Goal: Task Accomplishment & Management: Manage account settings

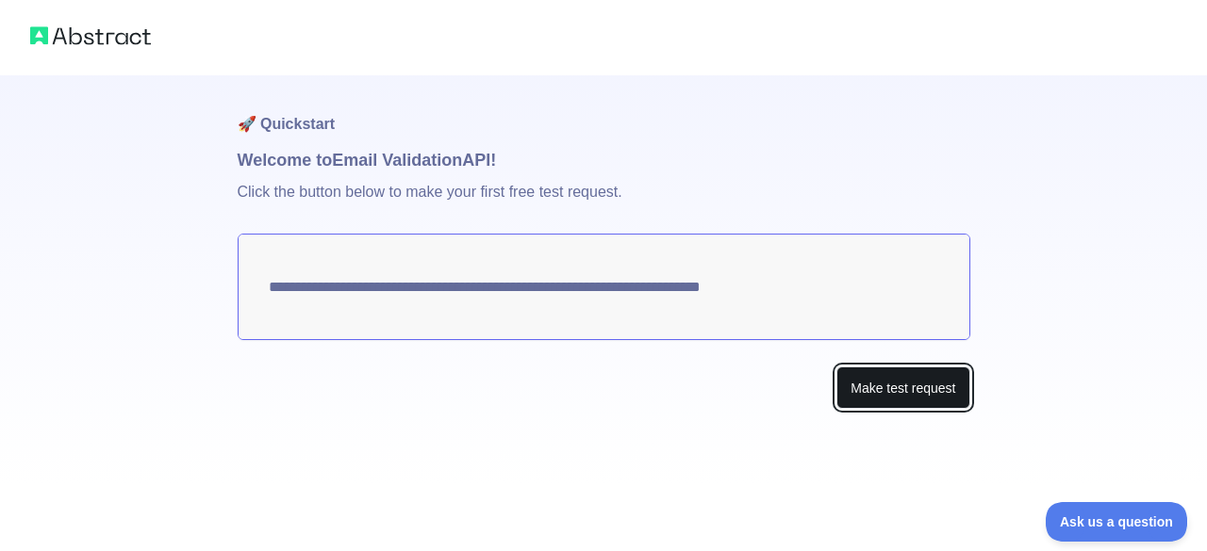
click at [878, 386] on button "Make test request" at bounding box center [902, 388] width 133 height 42
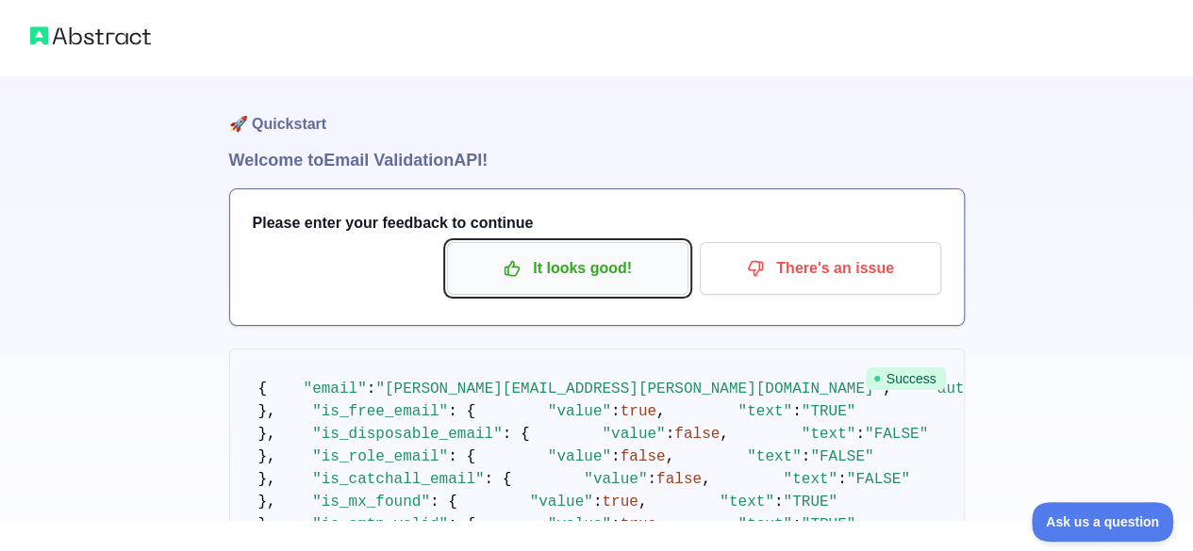
click at [609, 284] on p "It looks good!" at bounding box center [567, 269] width 213 height 32
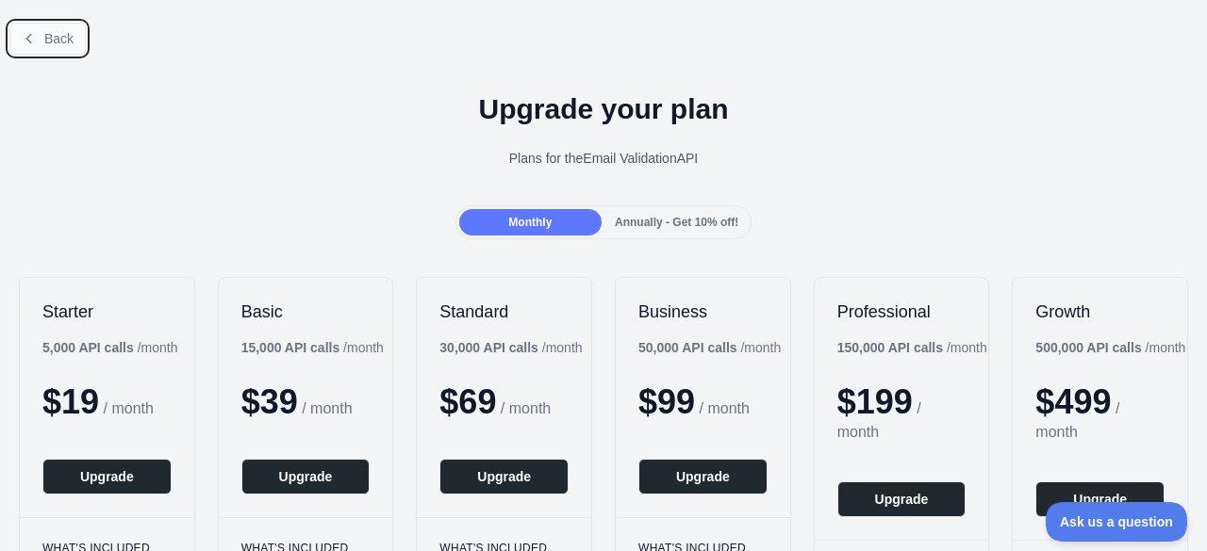
click at [45, 37] on span "Back" at bounding box center [58, 38] width 29 height 15
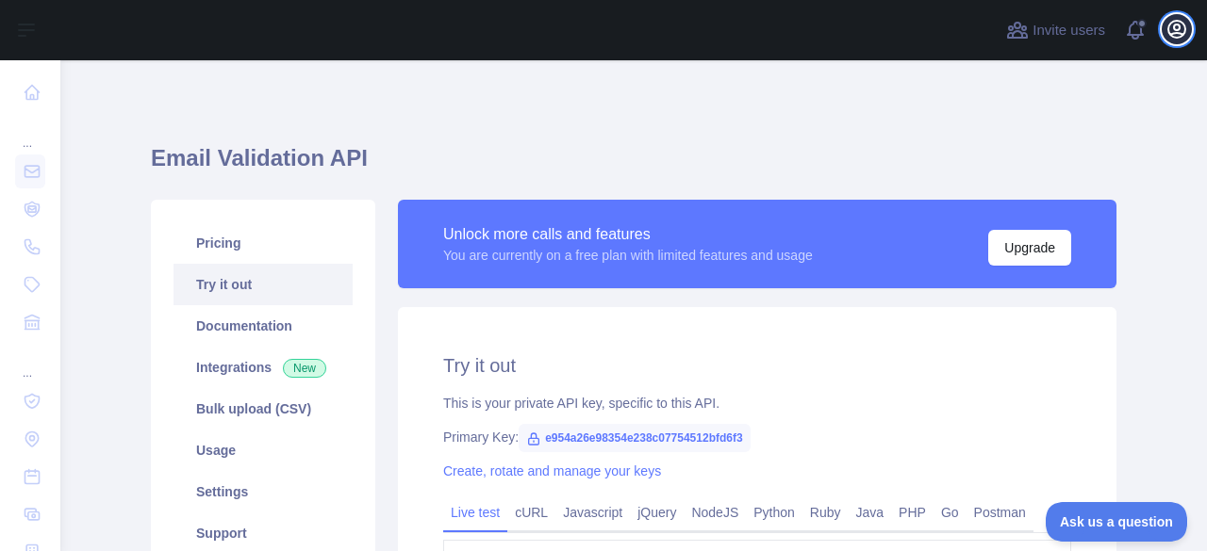
click at [1175, 37] on icon "button" at bounding box center [1176, 29] width 23 height 23
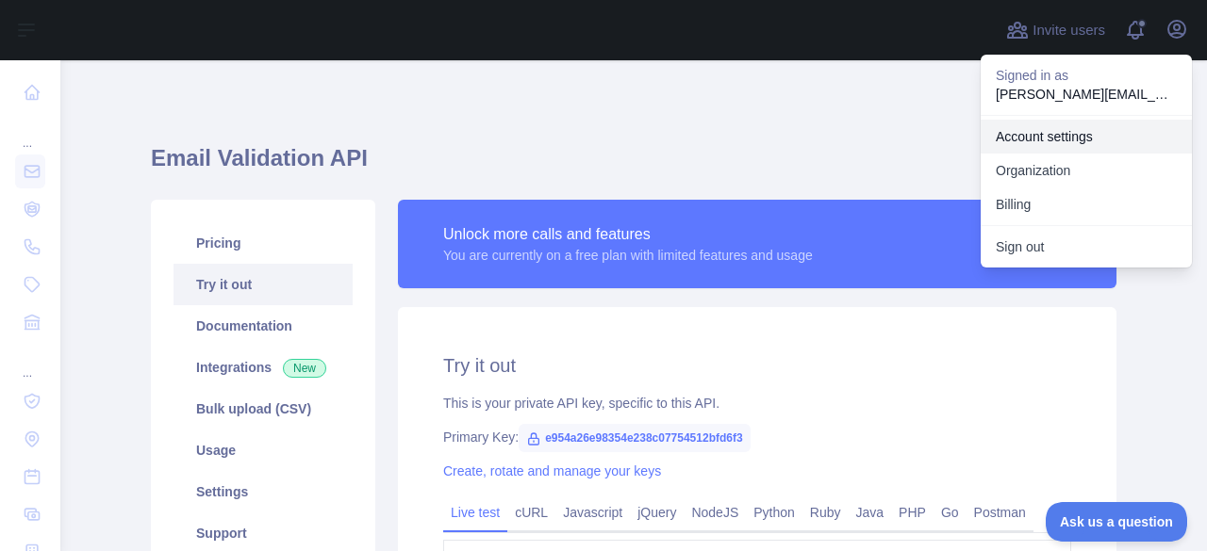
click at [1082, 133] on link "Account settings" at bounding box center [1085, 137] width 211 height 34
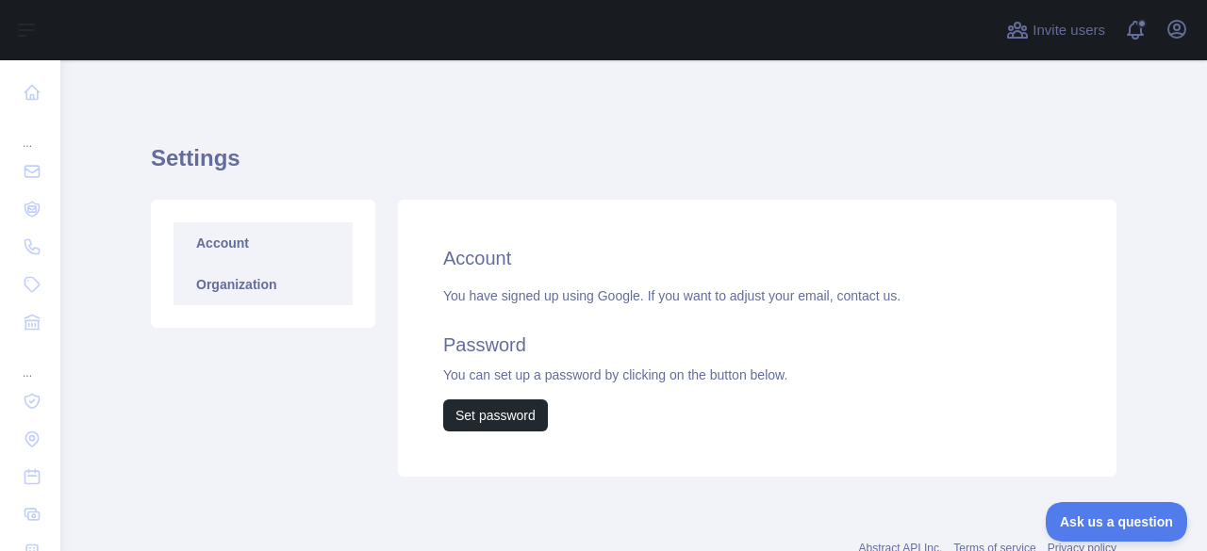
click at [265, 285] on link "Organization" at bounding box center [262, 284] width 179 height 41
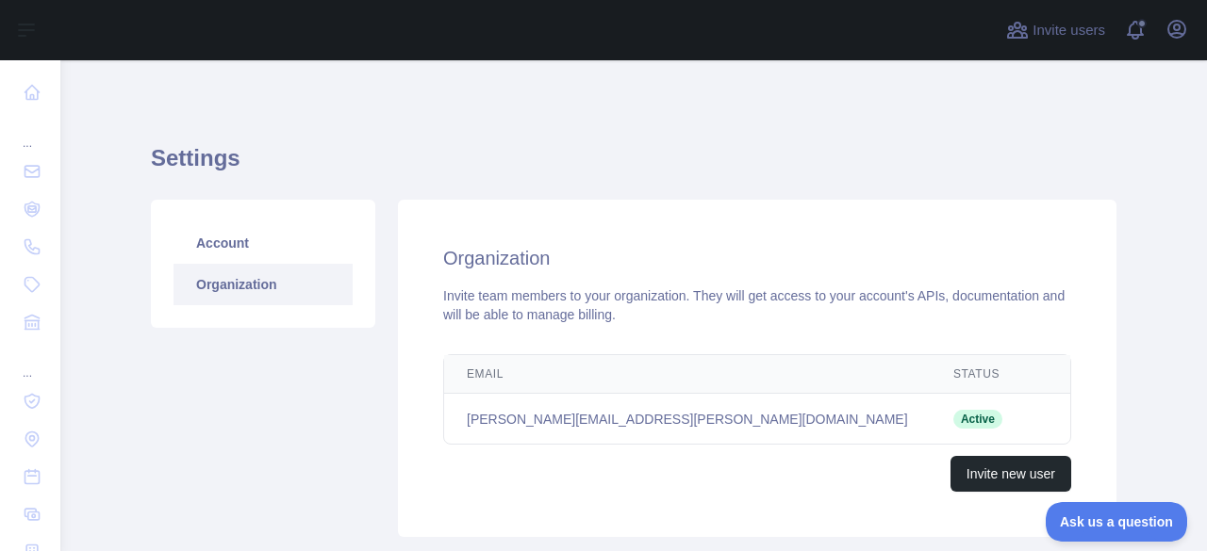
click at [584, 427] on td "alokanand.charles@gmail.com" at bounding box center [687, 419] width 486 height 51
click at [251, 248] on link "Account" at bounding box center [262, 242] width 179 height 41
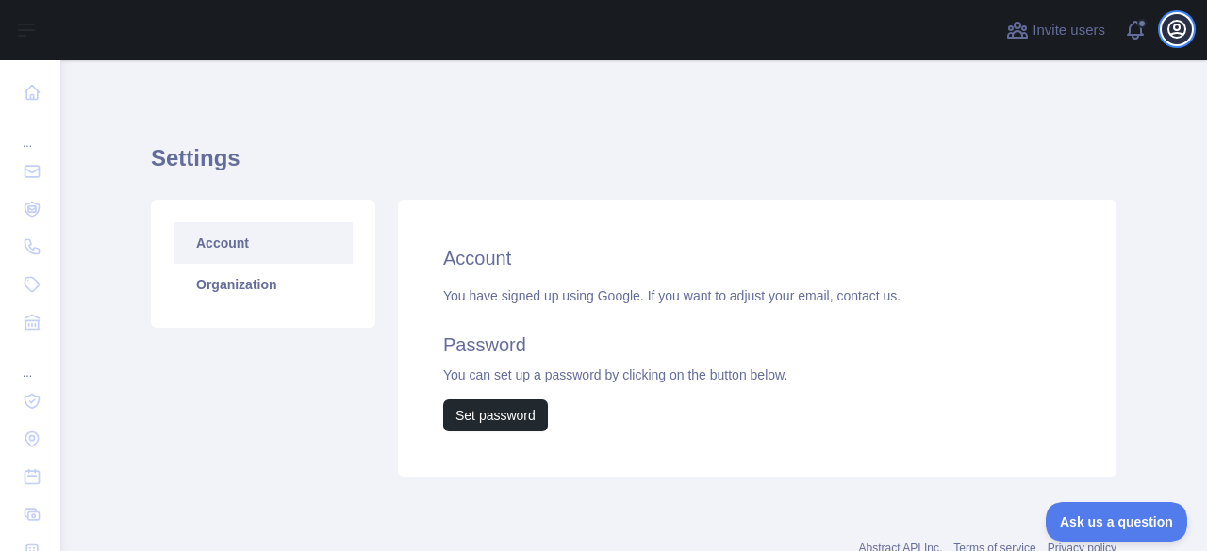
click at [1184, 27] on icon "button" at bounding box center [1176, 29] width 17 height 17
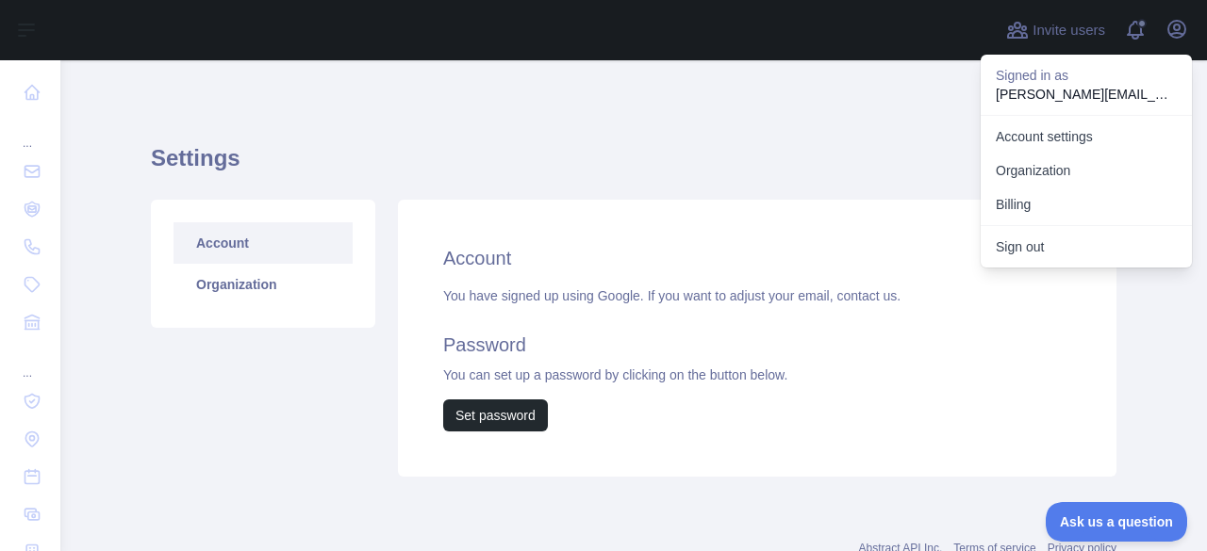
click at [300, 469] on div "Account Organization" at bounding box center [263, 338] width 247 height 277
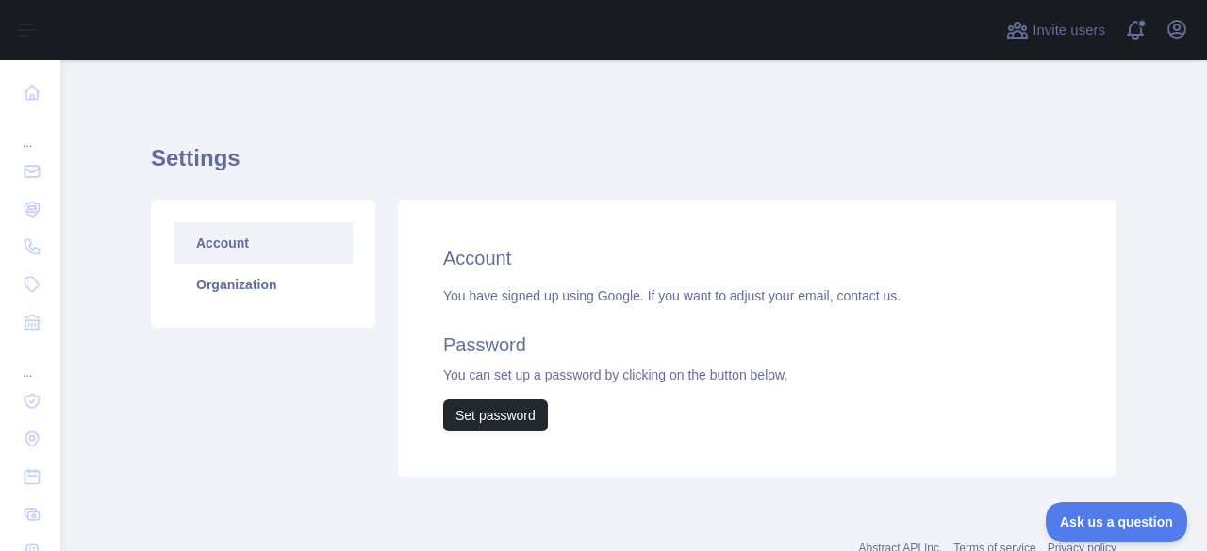
click at [535, 280] on div "Account You have signed up using Google. If you want to adjust your email, cont…" at bounding box center [757, 338] width 718 height 277
click at [876, 292] on link "contact us." at bounding box center [868, 295] width 64 height 15
click at [857, 293] on link "contact us." at bounding box center [868, 295] width 64 height 15
click at [1179, 25] on icon "button" at bounding box center [1176, 29] width 17 height 17
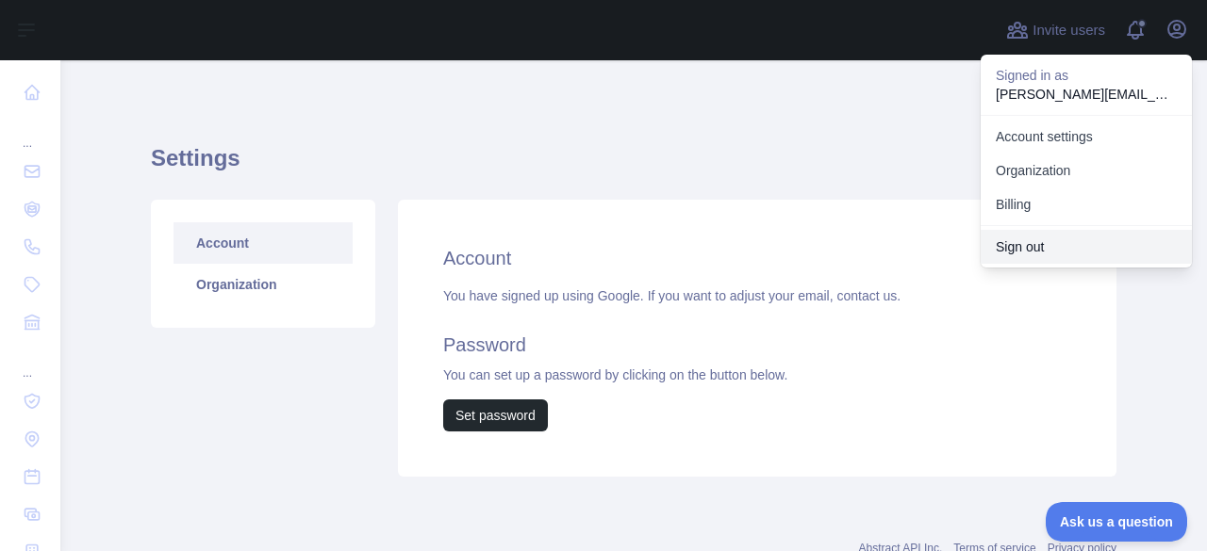
click at [1054, 252] on button "Sign out" at bounding box center [1085, 247] width 211 height 34
